Goal: Transaction & Acquisition: Purchase product/service

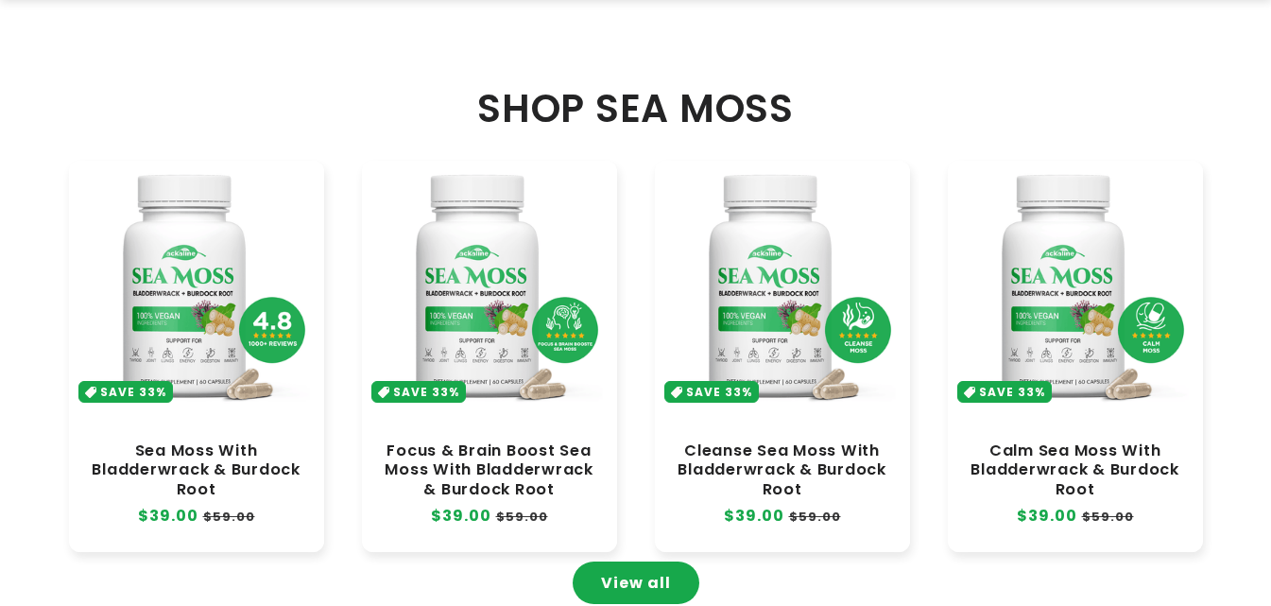
scroll to position [999, 0]
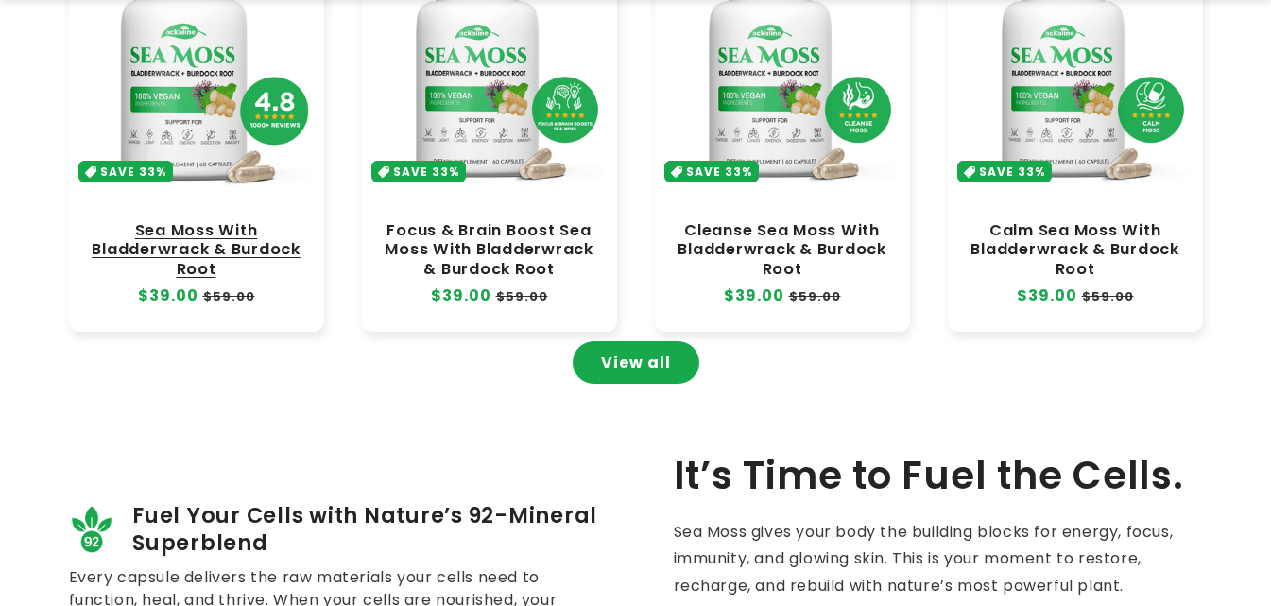
click at [188, 243] on link "Sea Moss With Bladderwrack & Burdock Root" at bounding box center [196, 249] width 217 height 57
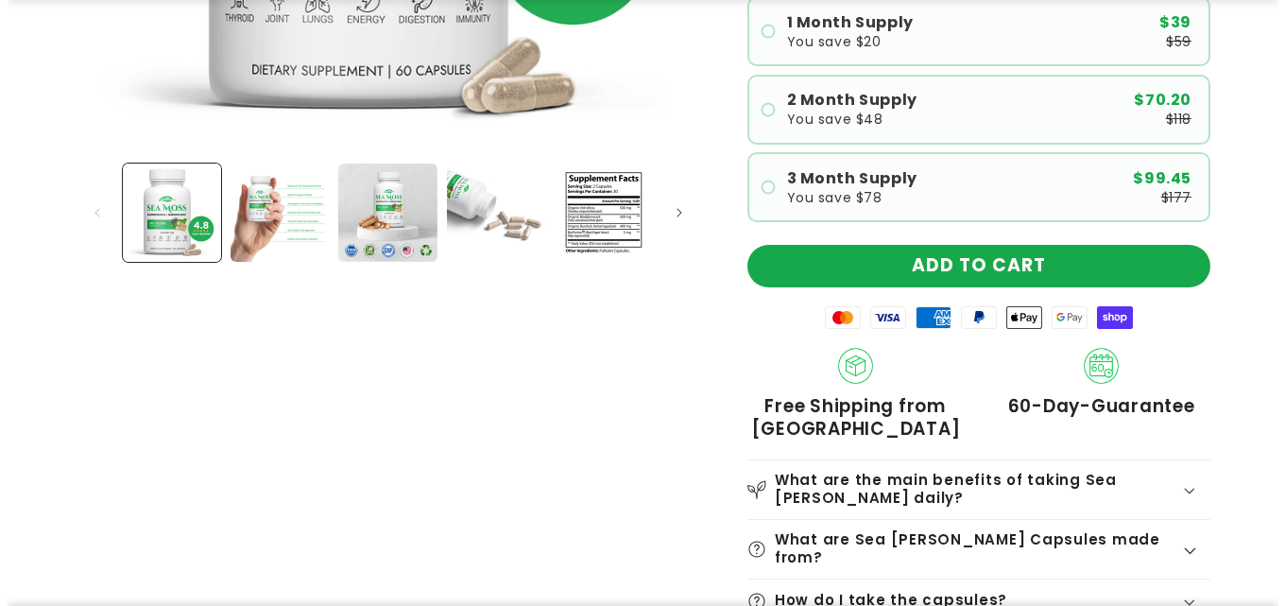
scroll to position [644, 0]
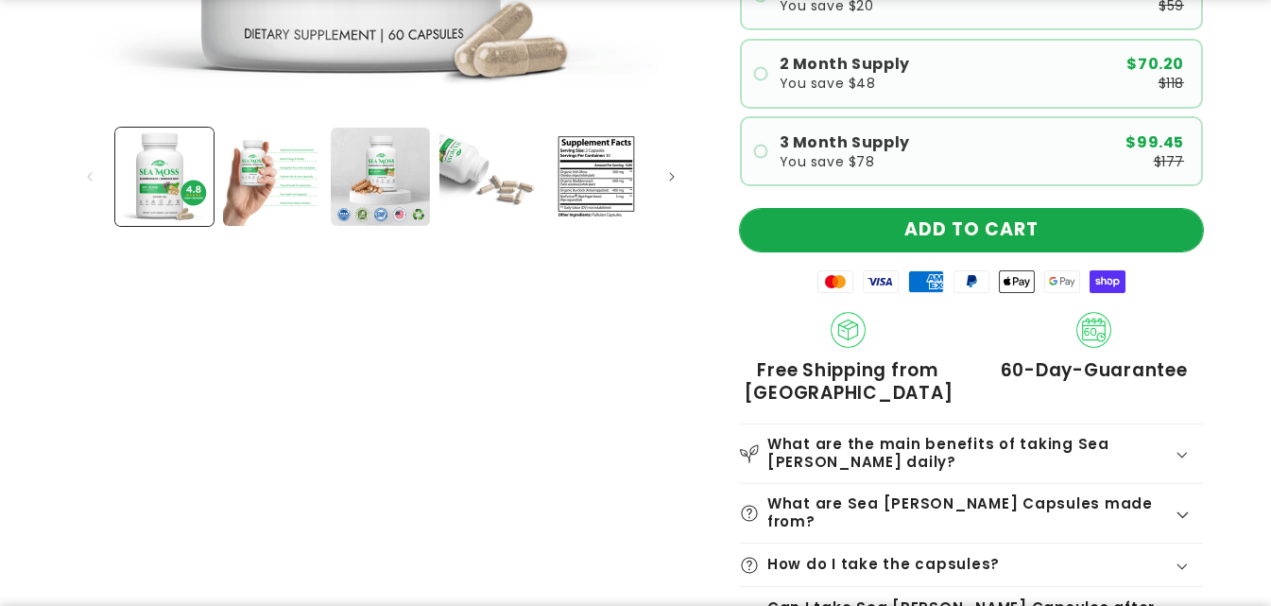
click at [934, 248] on button "ADD TO CART" at bounding box center [971, 230] width 463 height 43
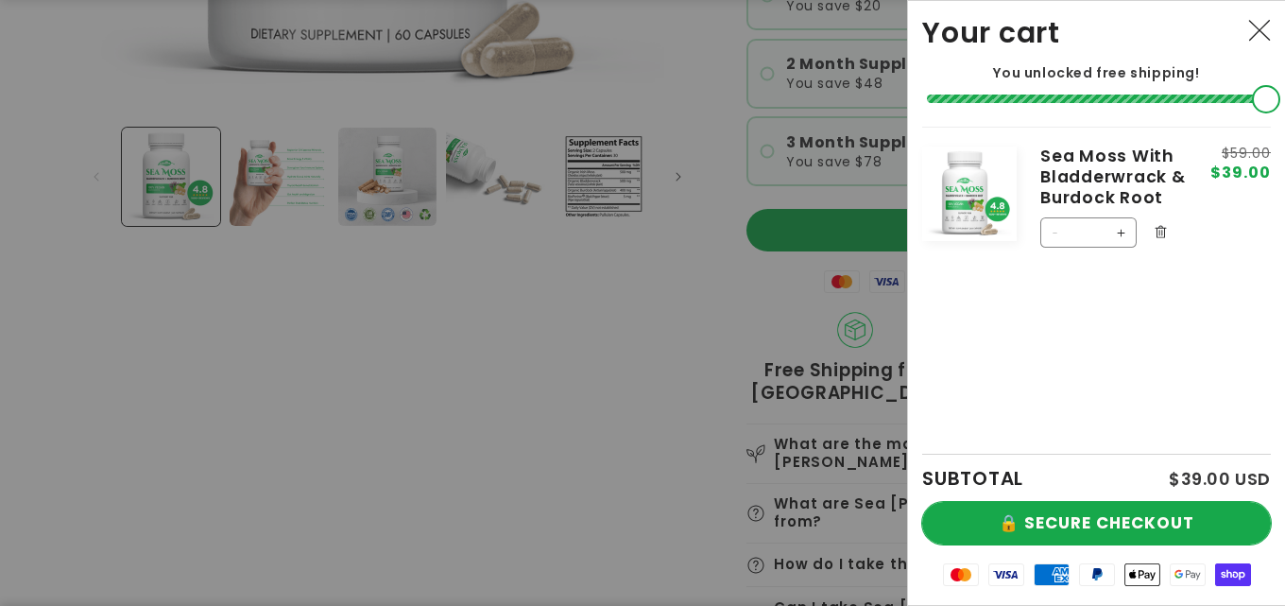
click at [1117, 502] on button "🔒 SECURE CHECKOUT" at bounding box center [1096, 523] width 349 height 43
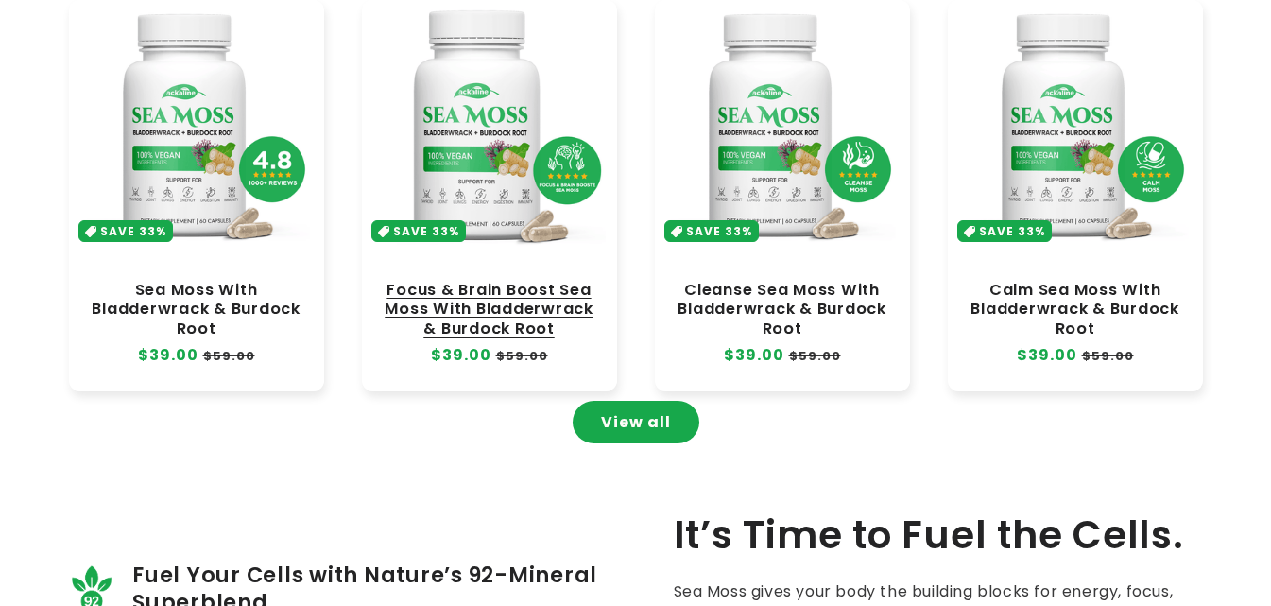
scroll to position [999, 0]
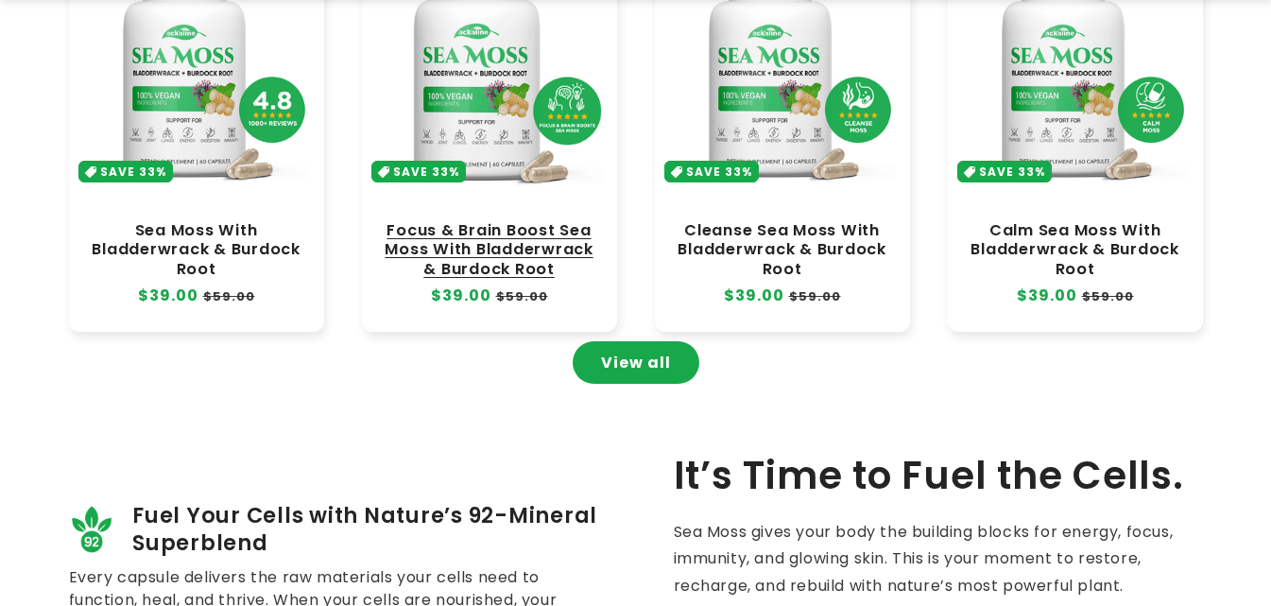
click at [467, 221] on link "Focus & Brain Boost Sea Moss With Bladderwrack & Burdock Root" at bounding box center [489, 249] width 217 height 57
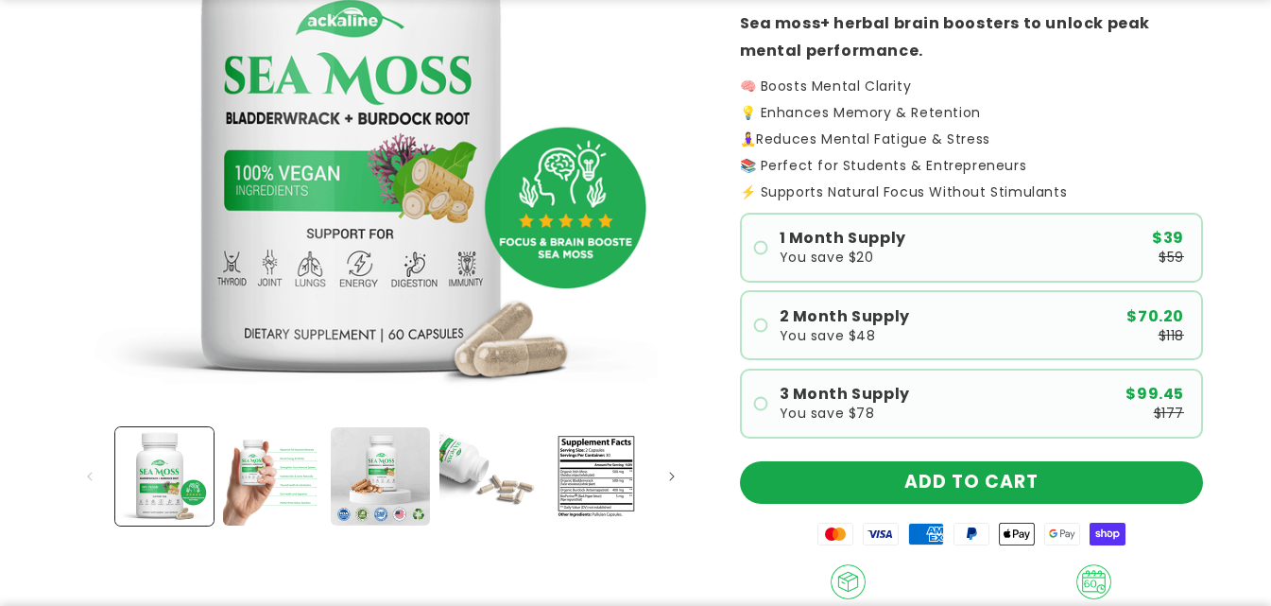
scroll to position [391, 0]
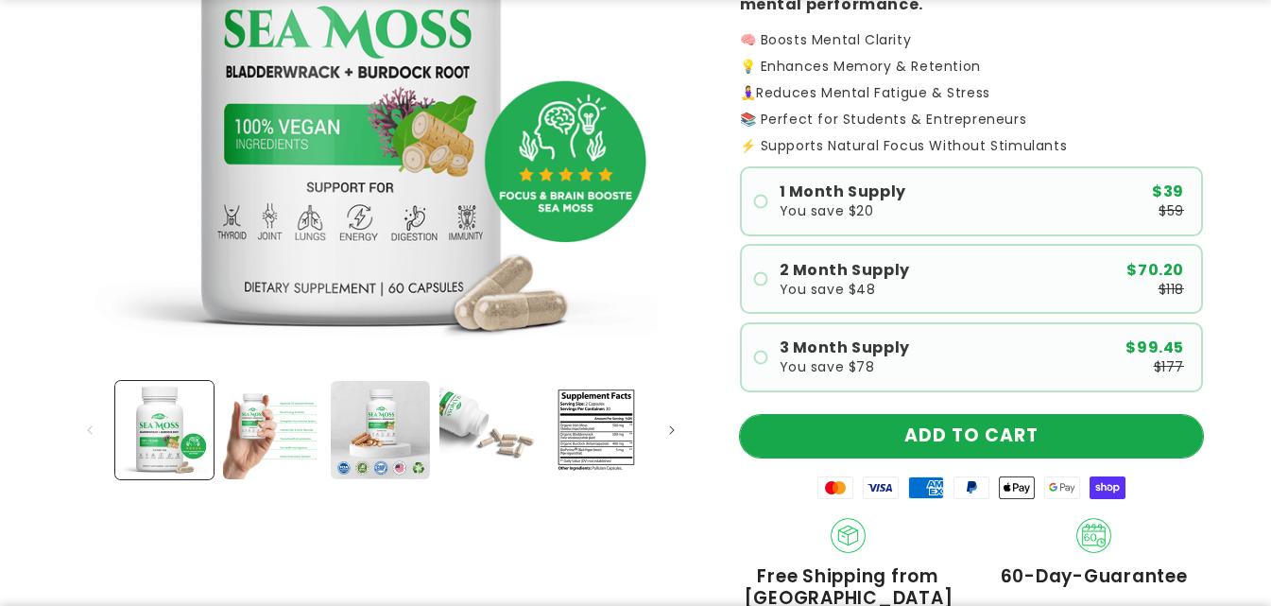
click at [950, 426] on button "ADD TO CART" at bounding box center [971, 436] width 463 height 43
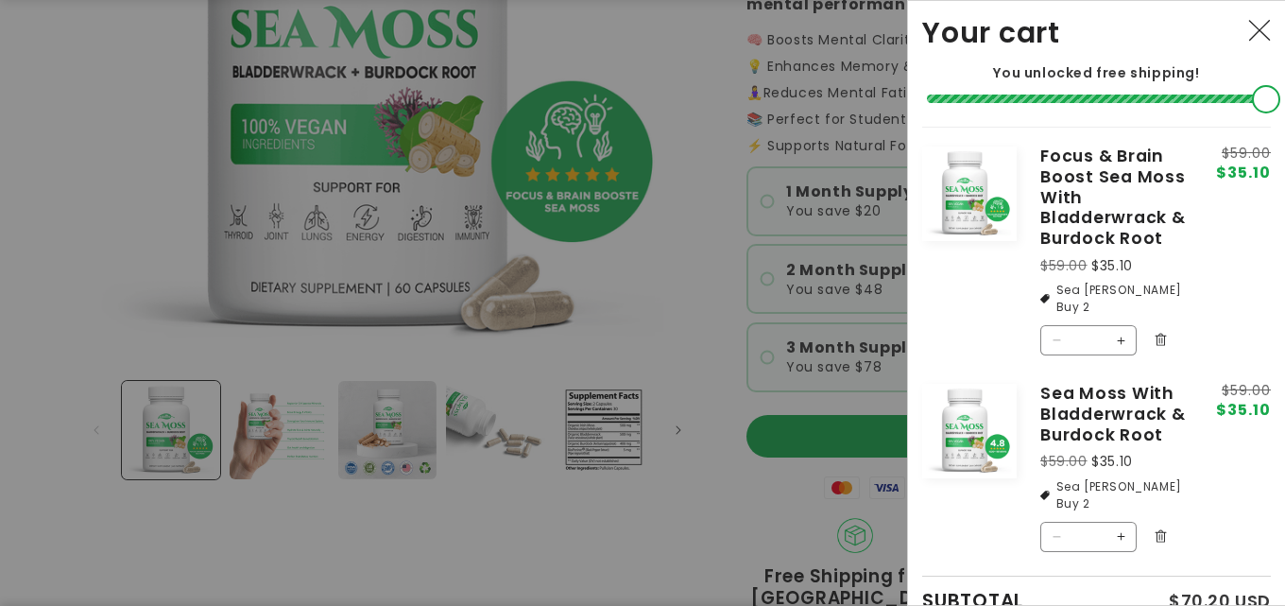
click at [96, 146] on div at bounding box center [642, 303] width 1285 height 606
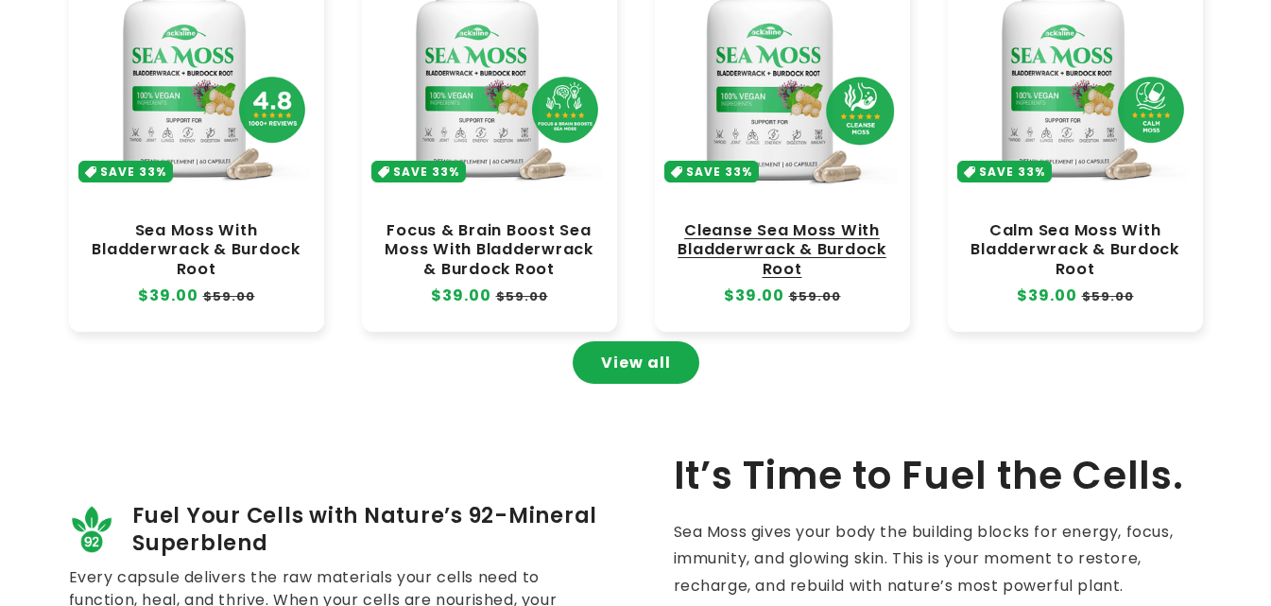
scroll to position [999, 0]
click at [852, 221] on link "Cleanse Sea Moss With Bladderwrack & Burdock Root" at bounding box center [782, 249] width 217 height 57
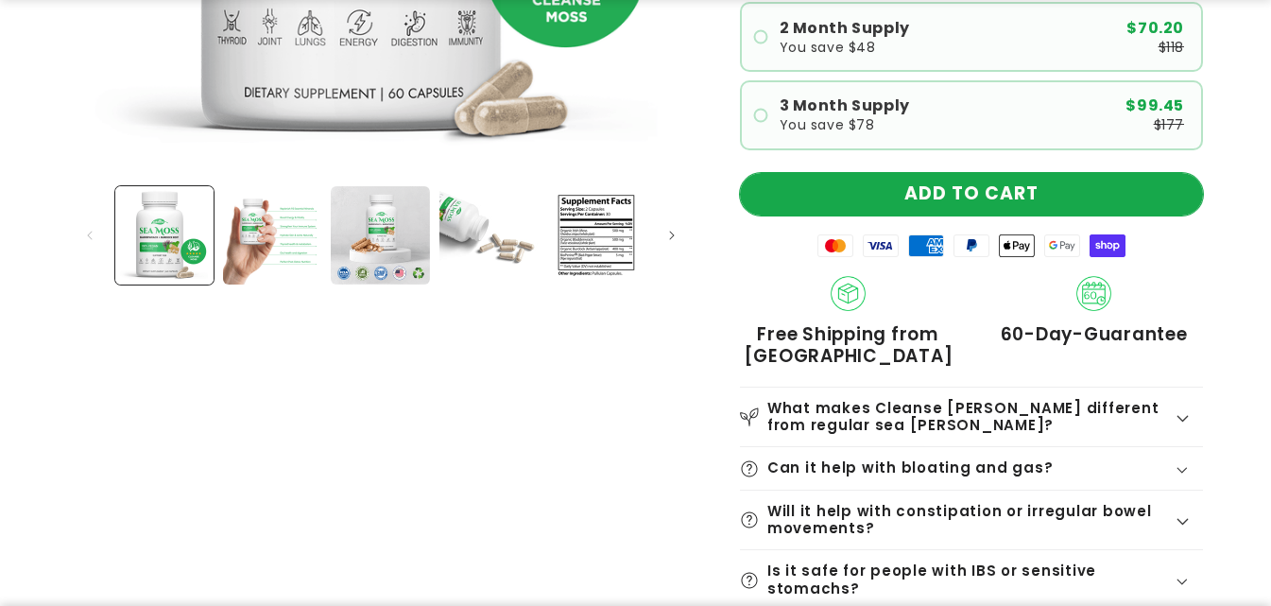
scroll to position [620, 0]
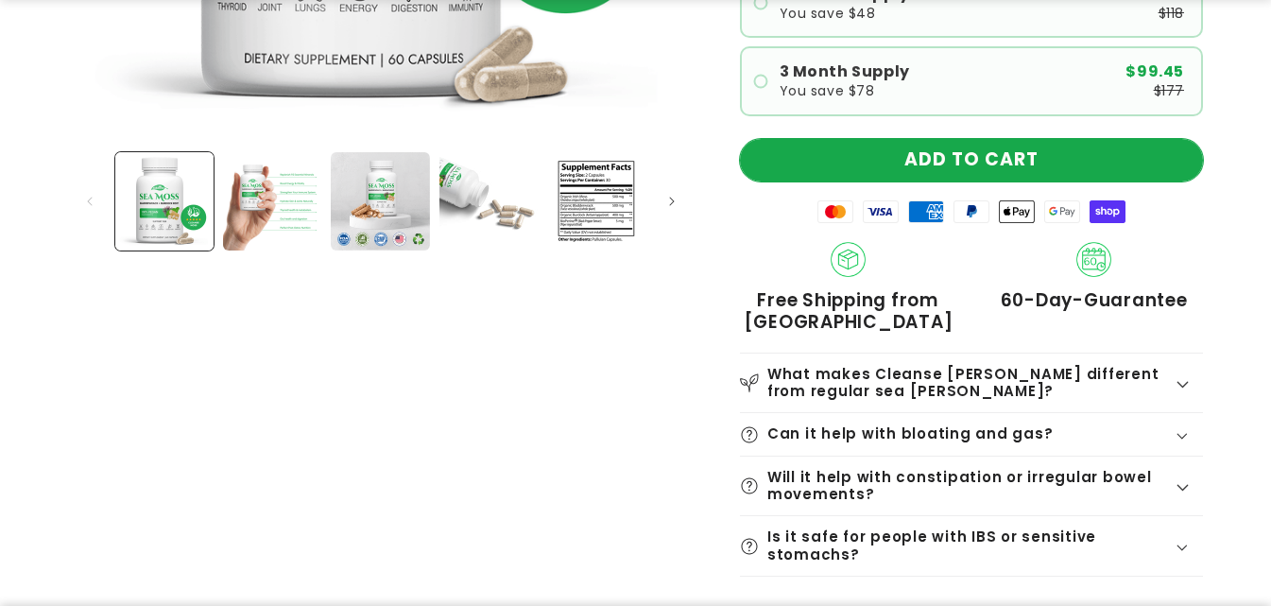
click at [945, 158] on button "ADD TO CART" at bounding box center [971, 160] width 463 height 43
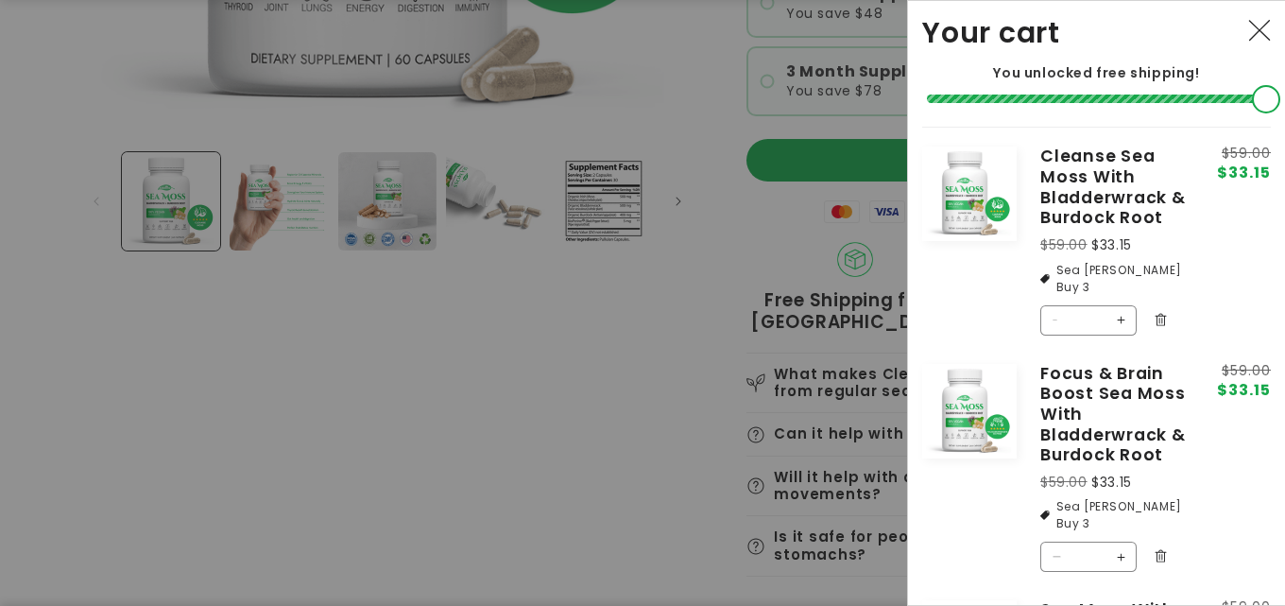
click at [546, 402] on div at bounding box center [642, 303] width 1285 height 606
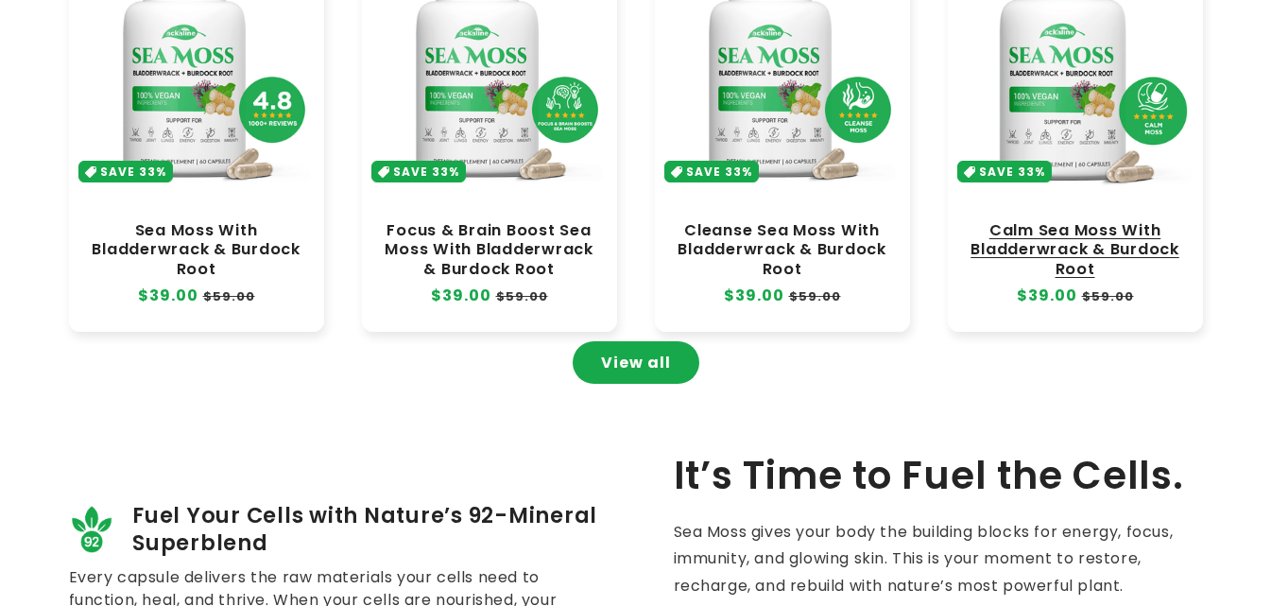
scroll to position [999, 0]
click at [1082, 221] on link "Calm Sea Moss With Bladderwrack & Burdock Root" at bounding box center [1074, 249] width 217 height 57
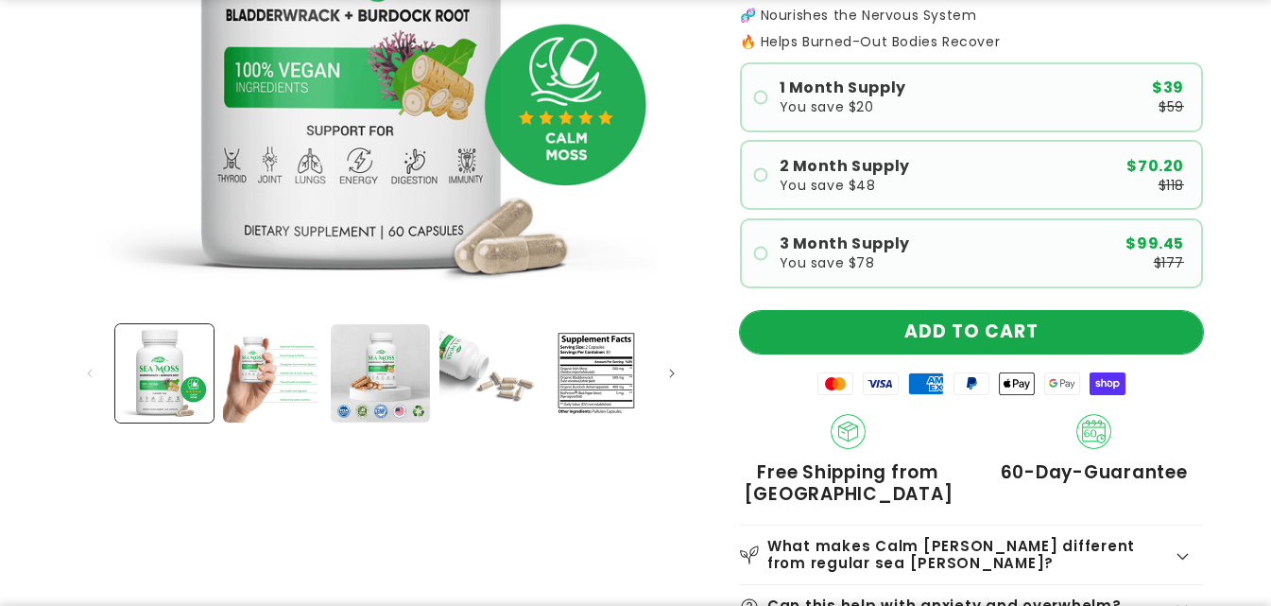
scroll to position [482, 0]
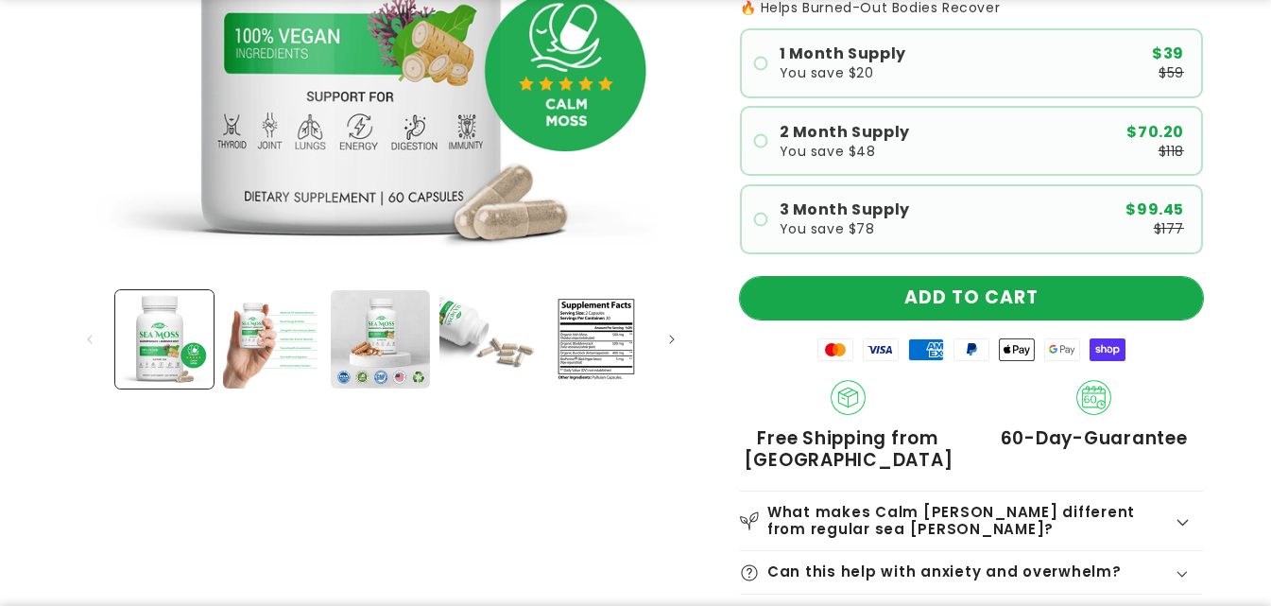
click at [943, 308] on button "ADD TO CART" at bounding box center [971, 298] width 463 height 43
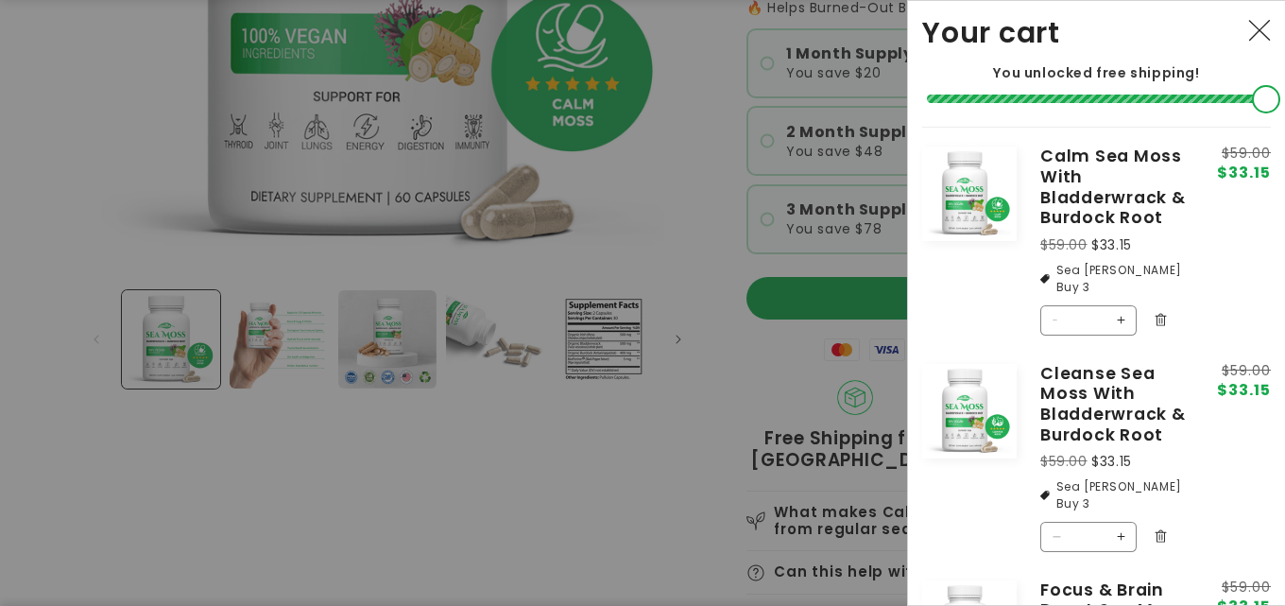
click at [712, 262] on div at bounding box center [642, 303] width 1285 height 606
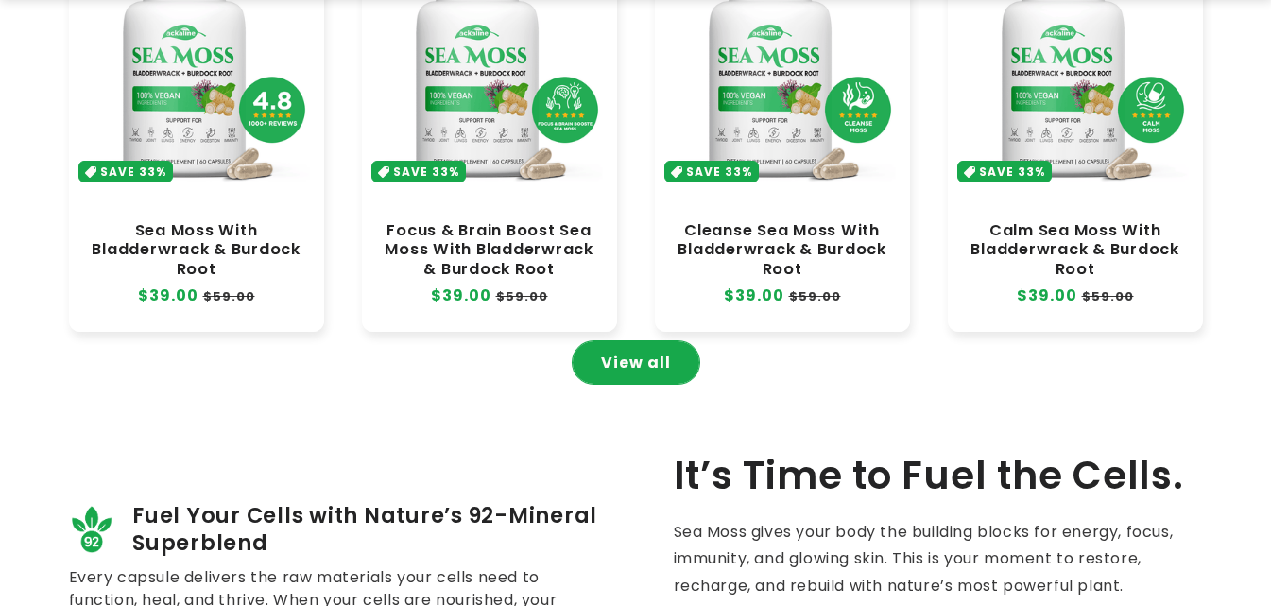
scroll to position [999, 0]
click at [625, 366] on link "View all" at bounding box center [636, 362] width 127 height 43
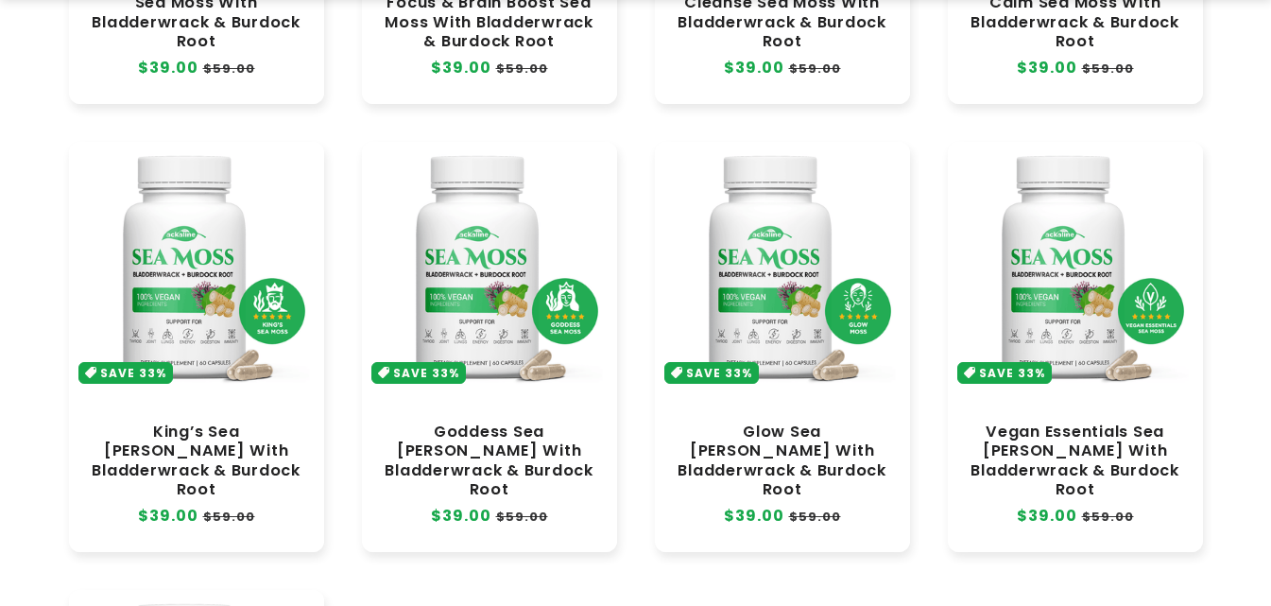
scroll to position [607, 0]
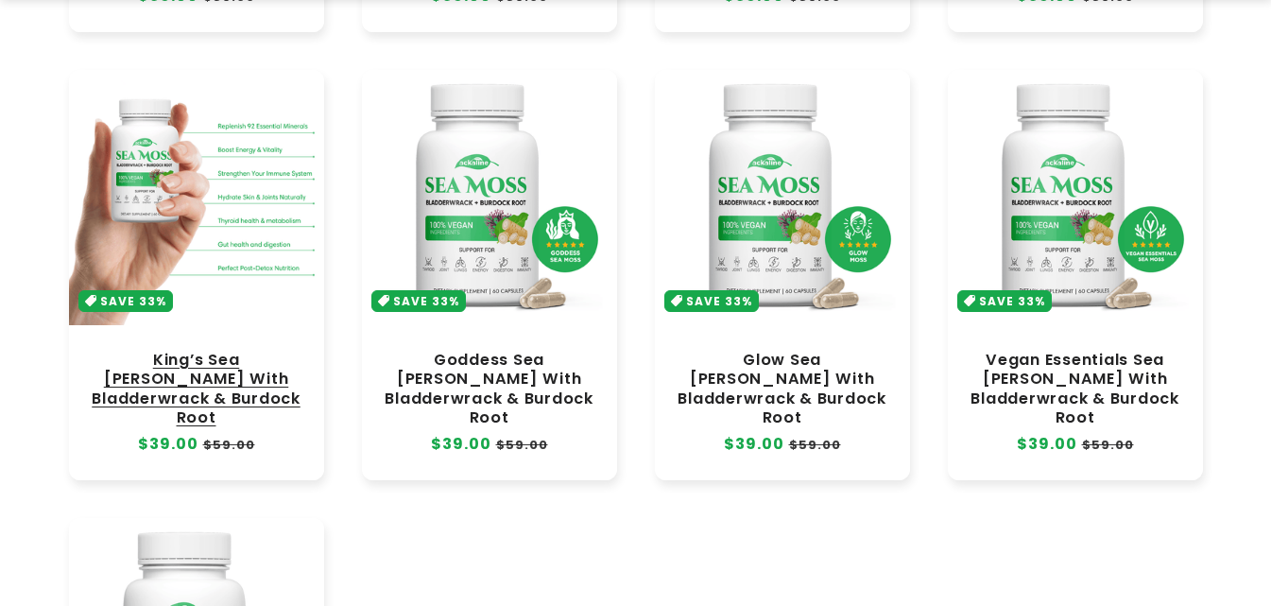
click at [209, 351] on link "King’s Sea [PERSON_NAME] With Bladderwrack & Burdock Root" at bounding box center [196, 389] width 217 height 77
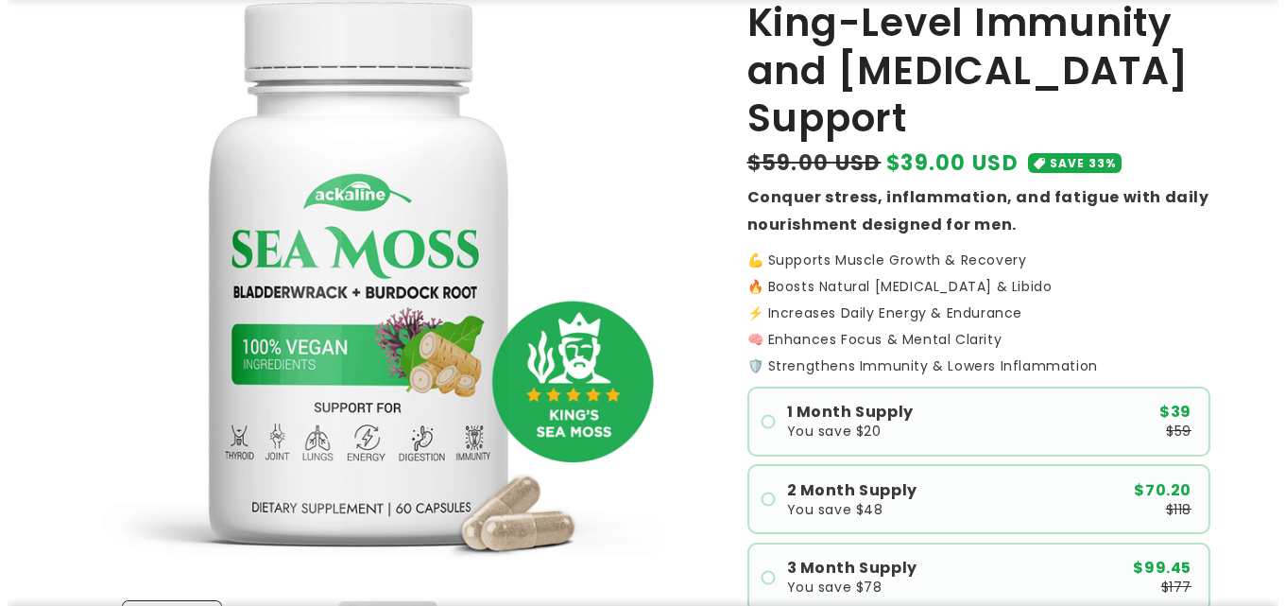
scroll to position [558, 0]
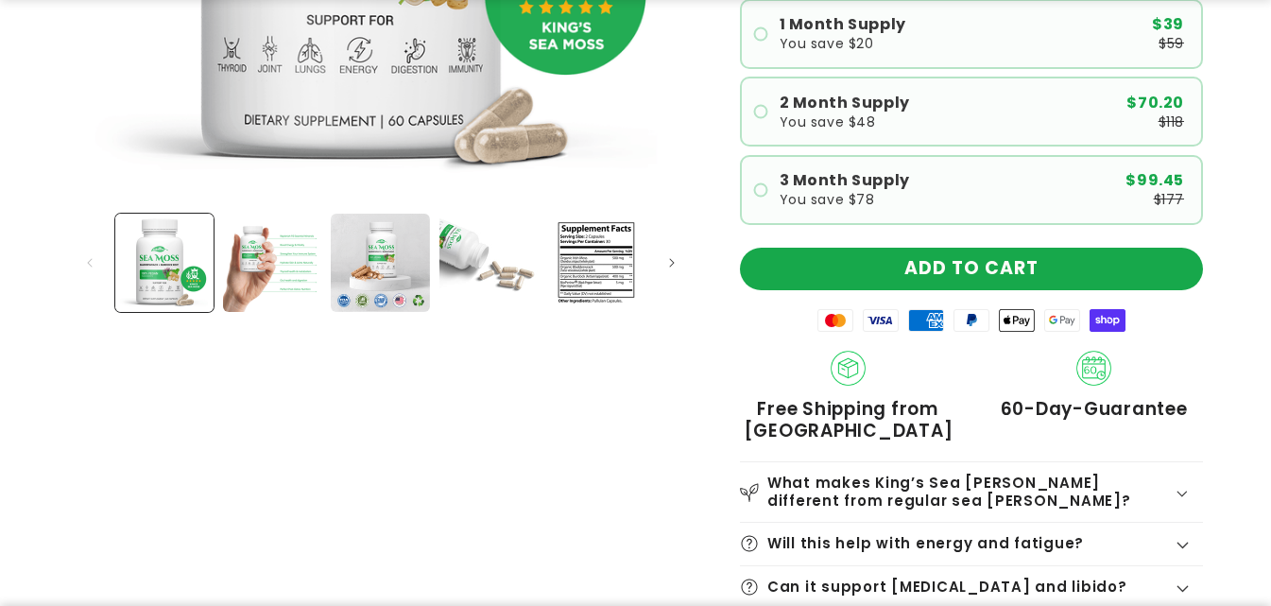
drag, startPoint x: 0, startPoint y: 0, endPoint x: 1278, endPoint y: 81, distance: 1280.8
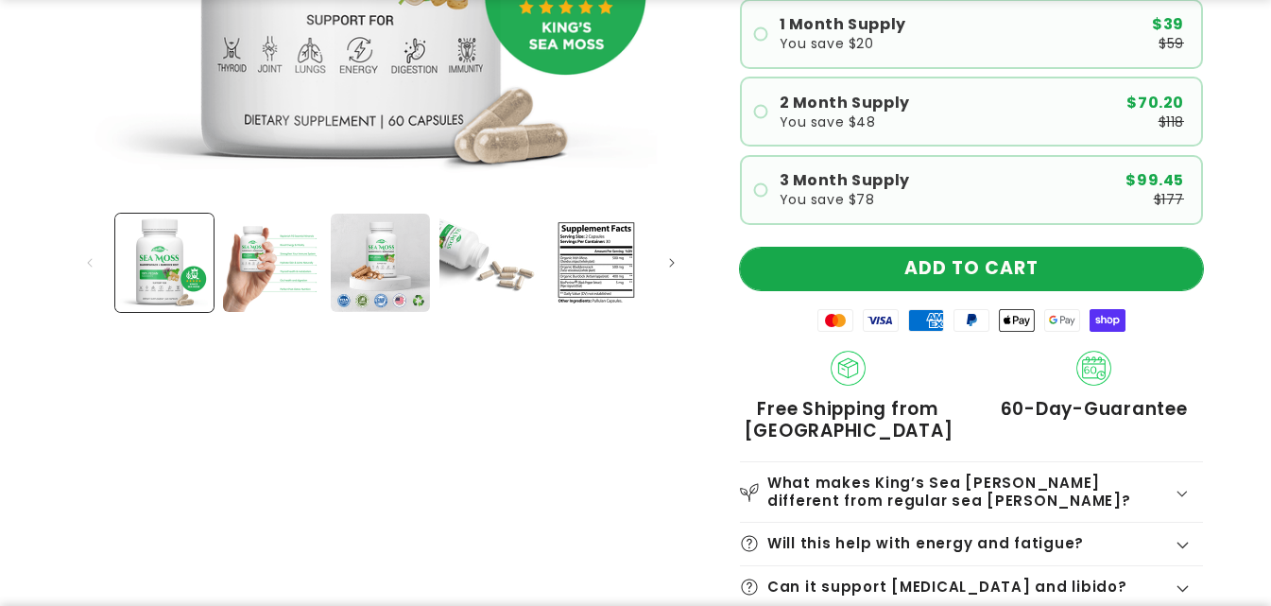
click at [899, 269] on button "ADD TO CART" at bounding box center [971, 269] width 463 height 43
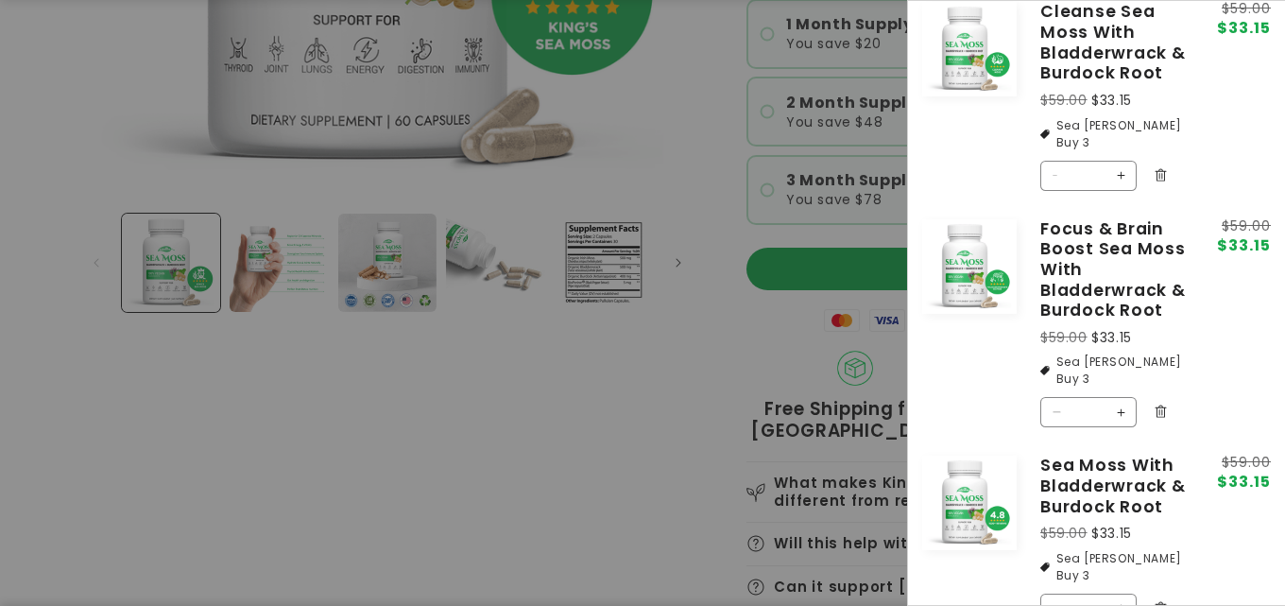
scroll to position [803, 0]
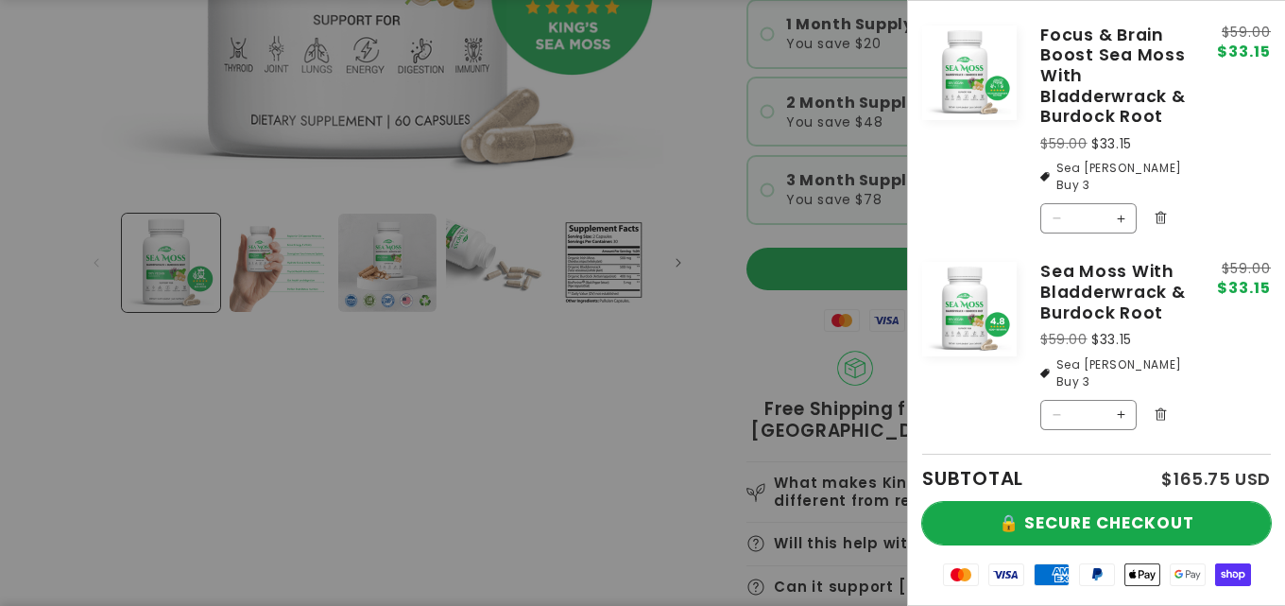
click at [1060, 513] on button "🔒 SECURE CHECKOUT" at bounding box center [1096, 523] width 349 height 43
